Goal: Task Accomplishment & Management: Complete application form

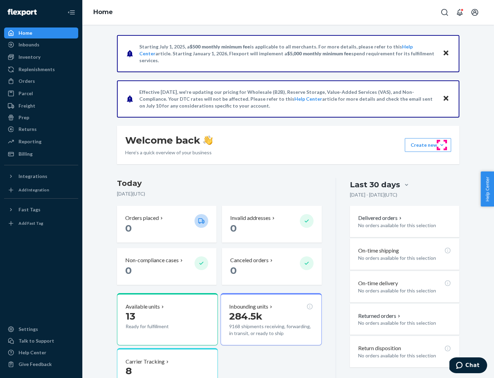
click at [442, 145] on button "Create new Create new inbound Create new order Create new product" at bounding box center [428, 145] width 46 height 14
click at [41, 45] on div "Inbounds" at bounding box center [41, 45] width 73 height 10
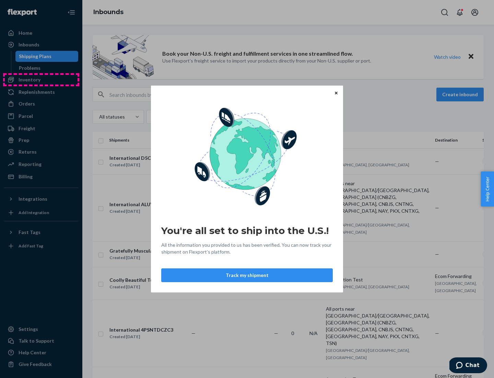
click at [41, 80] on div "You're all set to ship into the U.S.! All the information you provided to us ha…" at bounding box center [247, 189] width 494 height 378
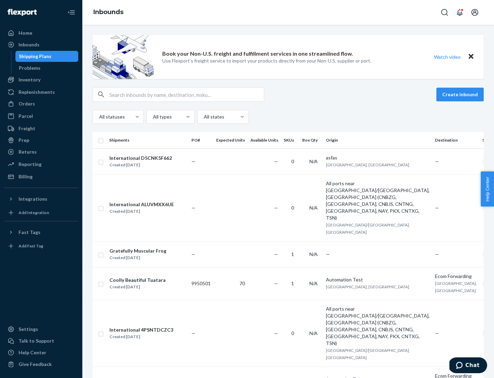
click at [288, 12] on div "Inbounds" at bounding box center [288, 12] width 412 height 25
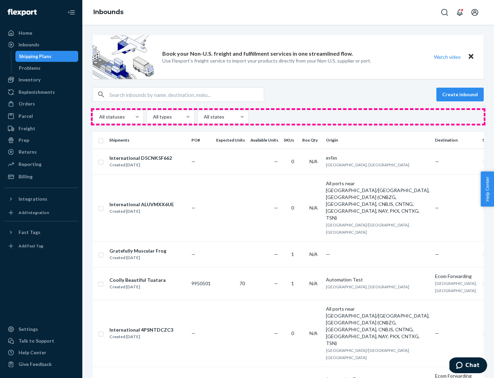
click at [288, 117] on div "All statuses All types All states" at bounding box center [288, 117] width 391 height 14
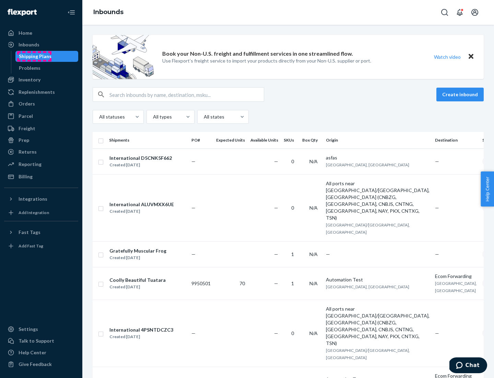
click at [34, 56] on div "Shipping Plans" at bounding box center [35, 56] width 33 height 7
click at [461, 94] on button "Create inbound" at bounding box center [460, 95] width 47 height 14
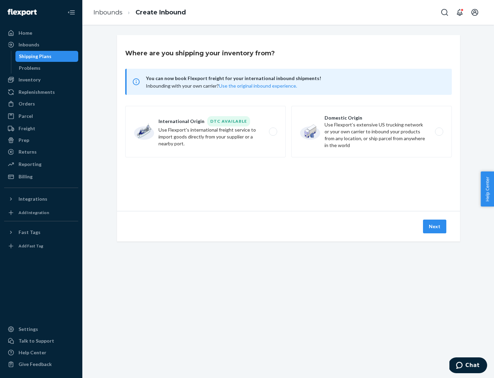
click at [206, 131] on label "International Origin DTC Available Use Flexport's international freight service…" at bounding box center [205, 131] width 161 height 51
click at [273, 131] on input "International Origin DTC Available Use Flexport's international freight service…" at bounding box center [275, 131] width 4 height 4
radio input "true"
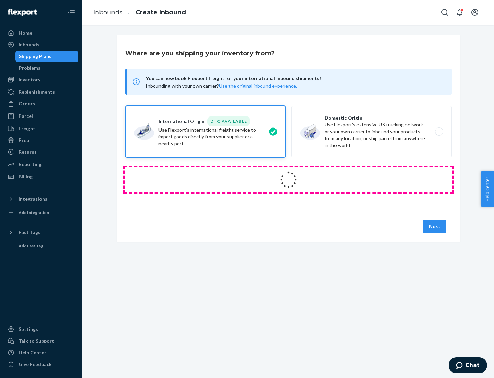
click at [289, 179] on icon at bounding box center [288, 179] width 21 height 21
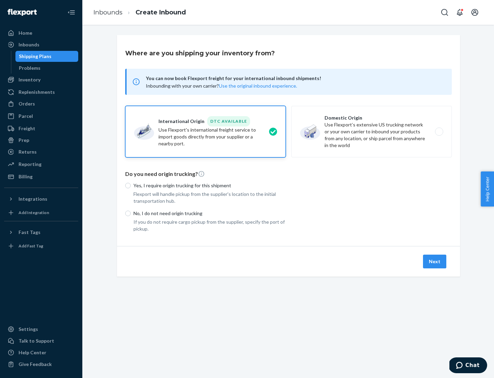
click at [210, 185] on p "Yes, I require origin trucking for this shipment" at bounding box center [210, 185] width 152 height 7
click at [131, 185] on input "Yes, I require origin trucking for this shipment" at bounding box center [127, 185] width 5 height 5
radio input "true"
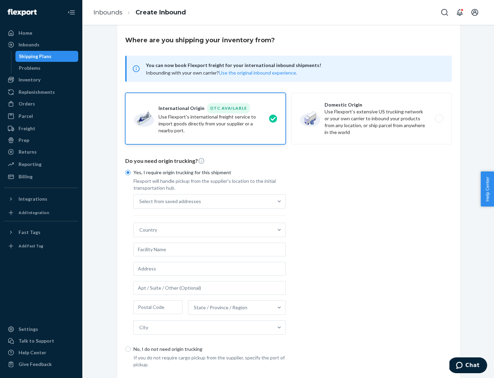
click at [204, 201] on div "Select from saved addresses" at bounding box center [203, 201] width 139 height 14
click at [140, 201] on input "Select from saved addresses" at bounding box center [139, 201] width 1 height 7
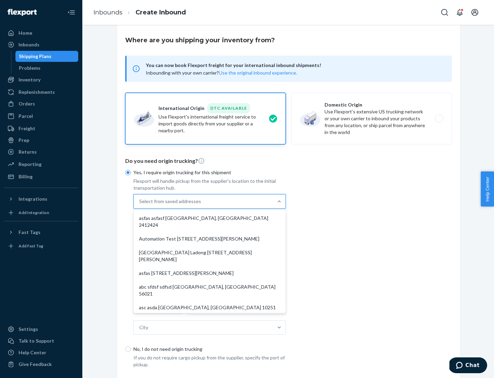
scroll to position [30, 0]
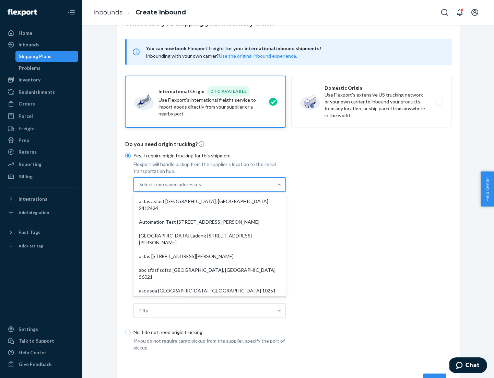
click at [210, 201] on div "asfas asfasf [GEOGRAPHIC_DATA], [GEOGRAPHIC_DATA] 2412424" at bounding box center [210, 204] width 150 height 21
click at [140, 188] on input "option asfas asfasf [GEOGRAPHIC_DATA], [GEOGRAPHIC_DATA] 2412424 focused, 1 of …" at bounding box center [139, 184] width 1 height 7
type input "asfas"
type input "asfasf"
type input "2412424"
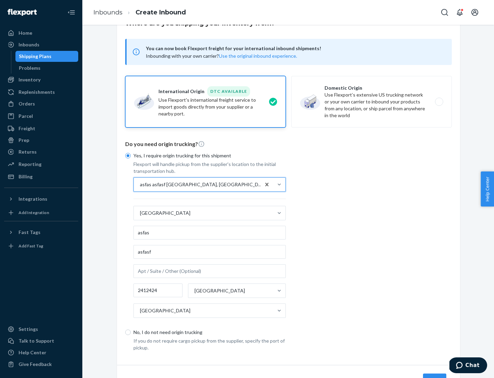
scroll to position [64, 0]
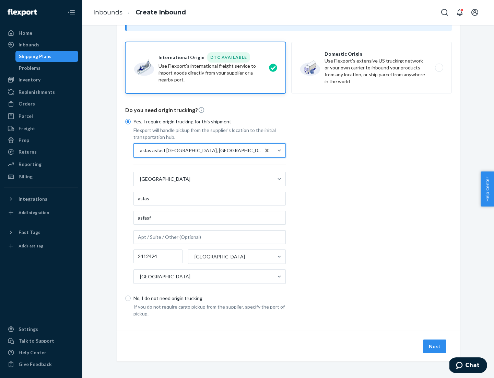
click at [435, 346] on button "Next" at bounding box center [434, 346] width 23 height 14
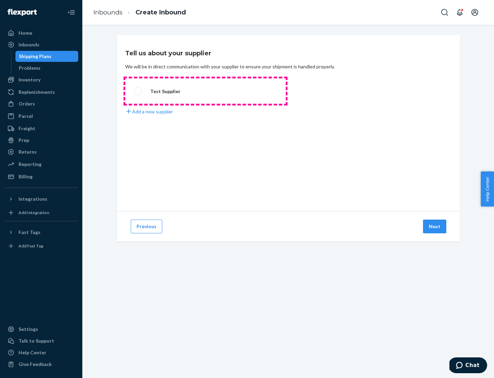
click at [206, 91] on label "Test Supplier" at bounding box center [205, 90] width 161 height 25
click at [138, 91] on input "Test Supplier" at bounding box center [136, 91] width 4 height 4
radio input "true"
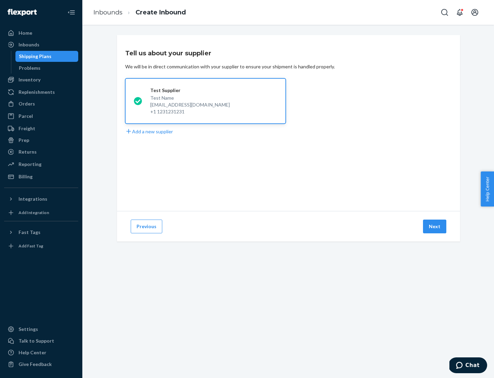
click at [435, 226] on button "Next" at bounding box center [434, 226] width 23 height 14
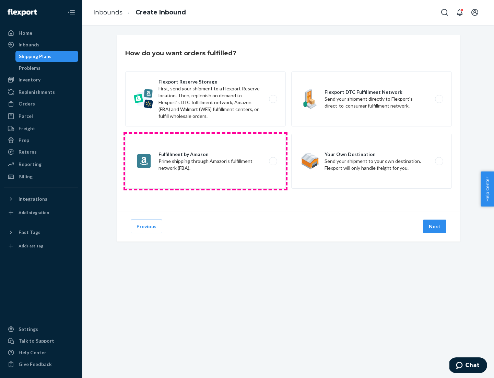
click at [206, 161] on label "Fulfillment by Amazon Prime shipping through Amazon’s fulfillment network (FBA)." at bounding box center [205, 161] width 161 height 55
click at [273, 161] on input "Fulfillment by Amazon Prime shipping through Amazon’s fulfillment network (FBA)." at bounding box center [275, 161] width 4 height 4
radio input "true"
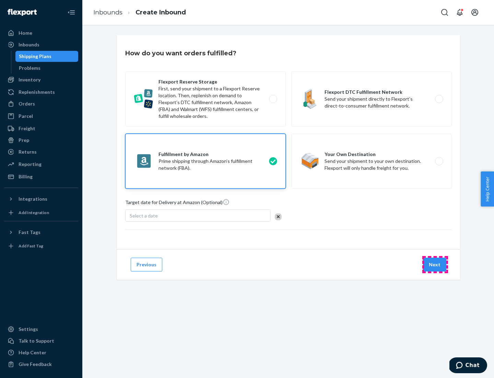
click at [435, 264] on button "Next" at bounding box center [434, 264] width 23 height 14
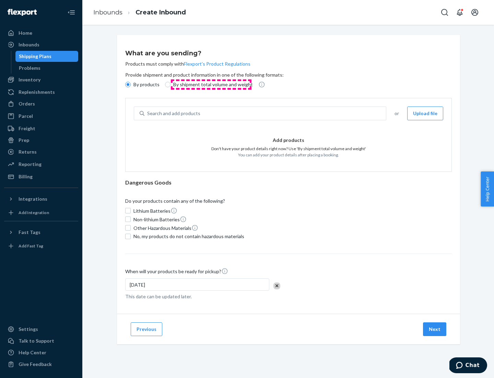
click at [211, 84] on p "By shipment total volume and weight" at bounding box center [213, 84] width 80 height 7
click at [171, 84] on input "By shipment total volume and weight" at bounding box center [167, 84] width 5 height 5
radio input "true"
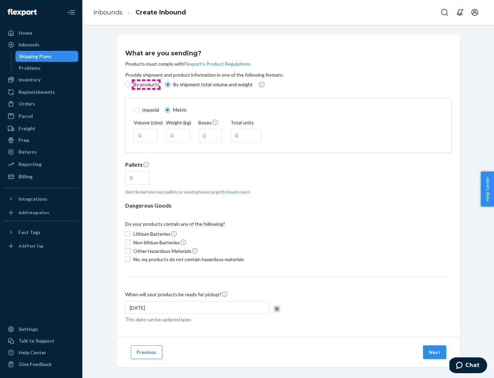
click at [146, 84] on p "By products" at bounding box center [147, 84] width 26 height 7
click at [131, 84] on input "By products" at bounding box center [127, 84] width 5 height 5
radio input "true"
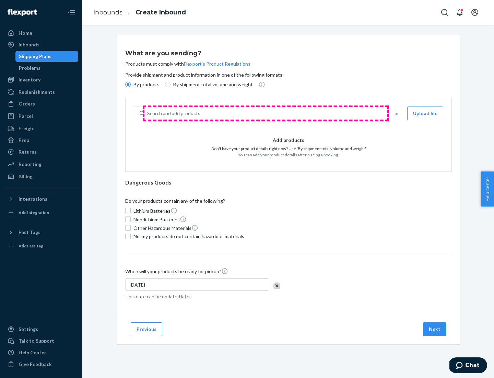
click at [266, 113] on div "Search and add products" at bounding box center [265, 113] width 242 height 12
click at [148, 113] on input "Search and add products" at bounding box center [147, 113] width 1 height 7
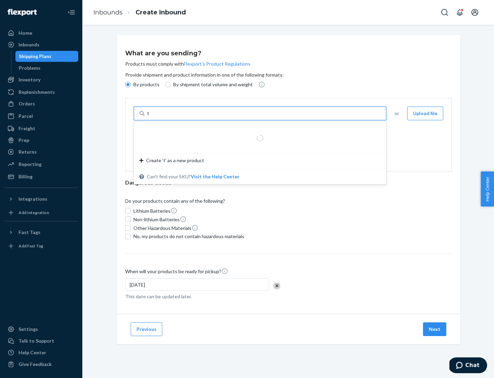
type input "test"
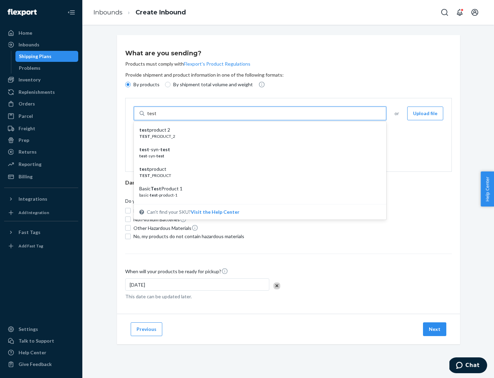
click at [258, 130] on div "test product 2" at bounding box center [257, 129] width 236 height 7
click at [156, 117] on input "test" at bounding box center [151, 113] width 9 height 7
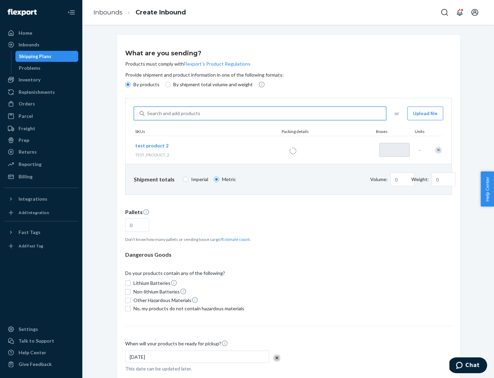
type input "1"
type input "0.02"
type input "22.23"
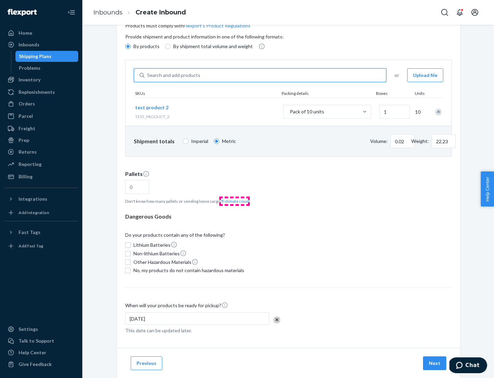
click at [234, 201] on button "Estimate count" at bounding box center [236, 201] width 28 height 6
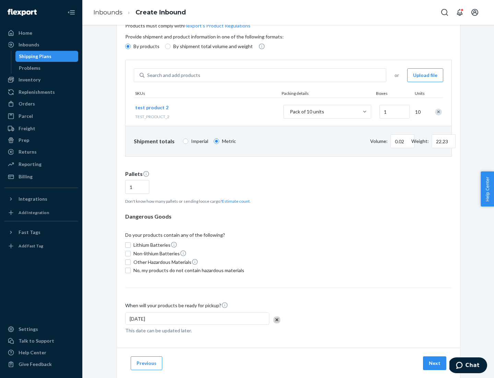
type input "1"
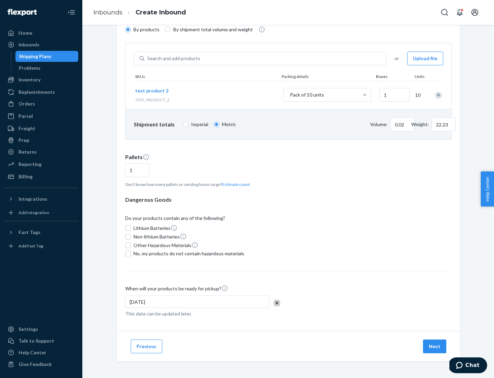
click at [188, 253] on span "No, my products do not contain hazardous materials" at bounding box center [189, 253] width 111 height 7
click at [131, 253] on input "No, my products do not contain hazardous materials" at bounding box center [127, 253] width 5 height 5
checkbox input "true"
click at [435, 346] on button "Next" at bounding box center [434, 346] width 23 height 14
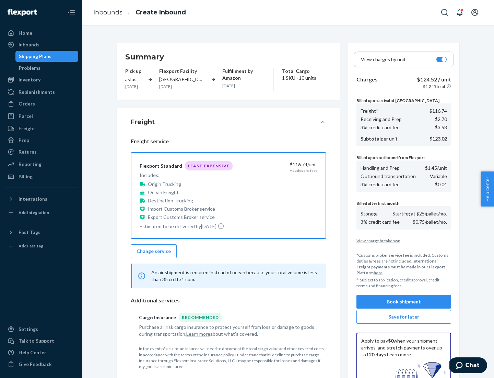
scroll to position [100, 0]
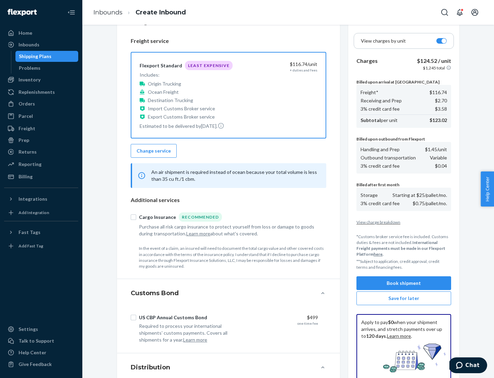
click at [404, 283] on button "Book shipment" at bounding box center [404, 283] width 95 height 14
